Goal: Information Seeking & Learning: Learn about a topic

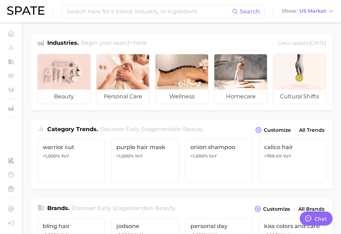
type textarea "x"
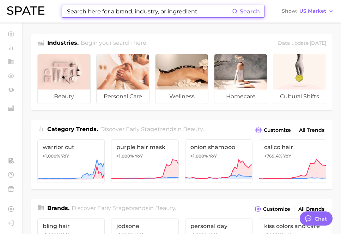
click at [181, 12] on input at bounding box center [149, 11] width 166 height 12
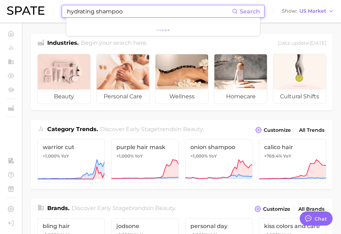
type input "hydrating shampoo"
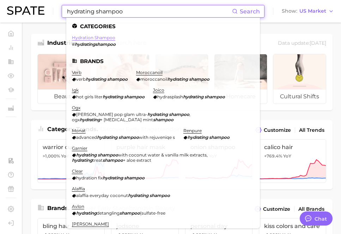
click at [111, 40] on link "hydration shampoo" at bounding box center [93, 37] width 43 height 5
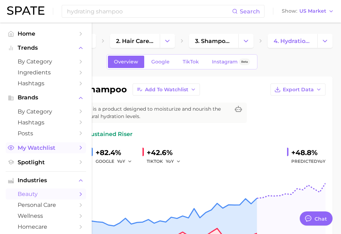
type textarea "x"
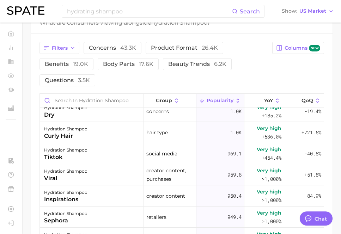
scroll to position [327, 0]
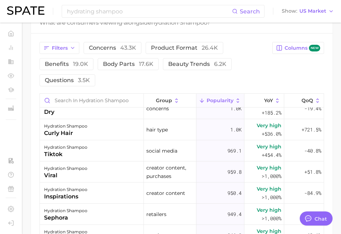
click at [156, 168] on span "creator content, purchases" at bounding box center [169, 172] width 47 height 17
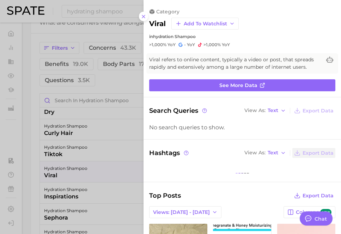
scroll to position [0, 0]
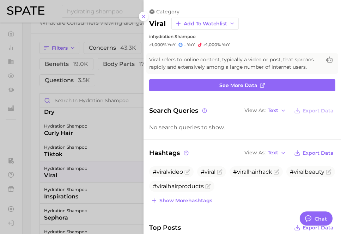
click at [146, 20] on div "category viral Add to Watchlist in hydration shampoo >1,000% YoY - YoY >1,000% …" at bounding box center [243, 27] width 198 height 39
click at [144, 16] on icon at bounding box center [144, 17] width 6 height 6
